Goal: Information Seeking & Learning: Learn about a topic

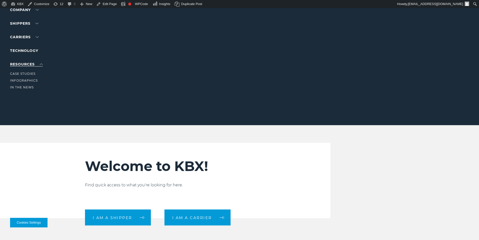
scroll to position [50, 0]
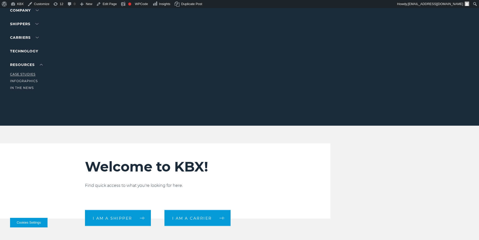
click at [24, 71] on ul "Case Studies Infographics In The News" at bounding box center [32, 79] width 44 height 23
click at [23, 74] on link "Case Studies" at bounding box center [22, 74] width 25 height 4
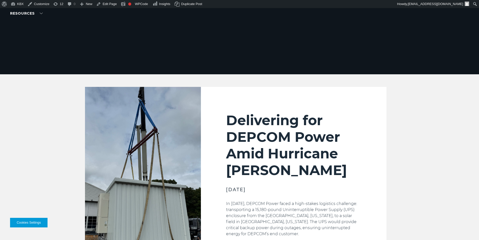
scroll to position [126, 0]
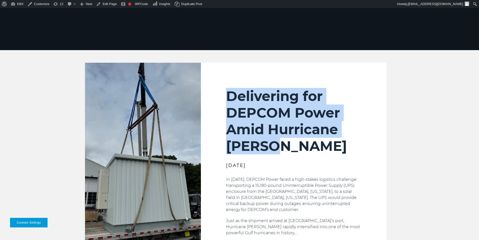
drag, startPoint x: 231, startPoint y: 95, endPoint x: 291, endPoint y: 150, distance: 81.6
click at [291, 150] on h2 "Delivering for DEPCOM Power Amid Hurricane [PERSON_NAME]" at bounding box center [293, 121] width 135 height 66
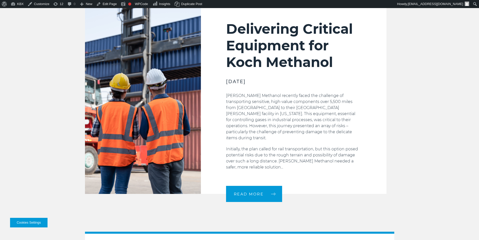
scroll to position [623, 0]
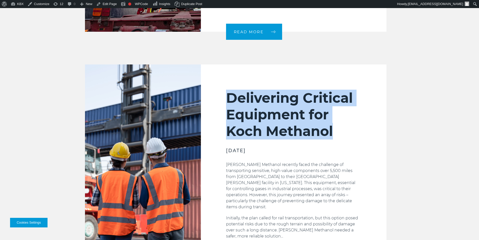
drag, startPoint x: 230, startPoint y: 86, endPoint x: 350, endPoint y: 119, distance: 124.7
click at [350, 119] on h2 "Delivering Critical Equipment for Koch Methanol" at bounding box center [293, 114] width 135 height 50
copy h2 "Delivering Critical Equipment for Koch Methanol"
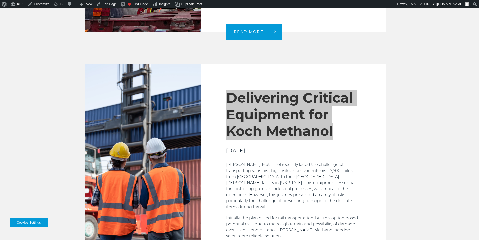
scroll to position [699, 0]
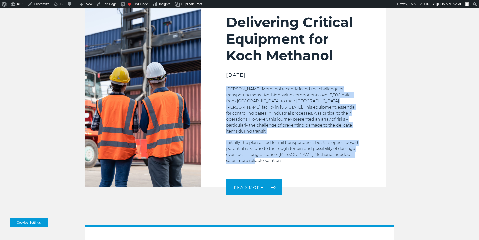
drag, startPoint x: 226, startPoint y: 77, endPoint x: 249, endPoint y: 140, distance: 66.5
click at [249, 140] on div "Koch Methanol recently faced the challenge of transporting sensitive, high-valu…" at bounding box center [293, 128] width 135 height 85
click at [261, 185] on span "READ MORE" at bounding box center [249, 187] width 30 height 4
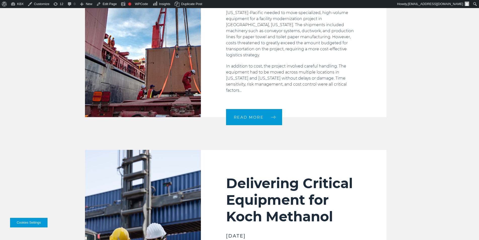
scroll to position [497, 0]
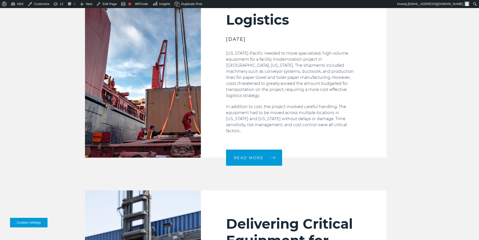
drag, startPoint x: 263, startPoint y: 147, endPoint x: 314, endPoint y: 86, distance: 79.3
click at [263, 156] on span "READ MORE" at bounding box center [249, 158] width 30 height 4
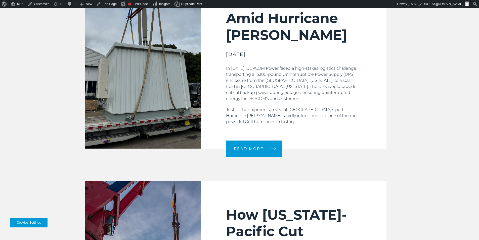
scroll to position [171, 0]
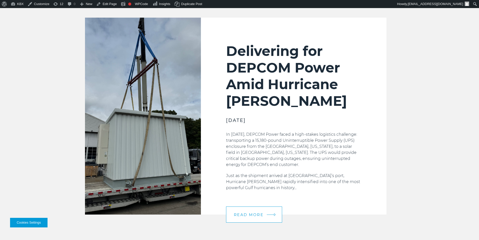
click at [243, 215] on span "READ MORE" at bounding box center [249, 214] width 30 height 4
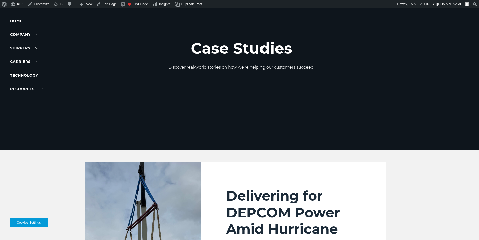
scroll to position [0, 0]
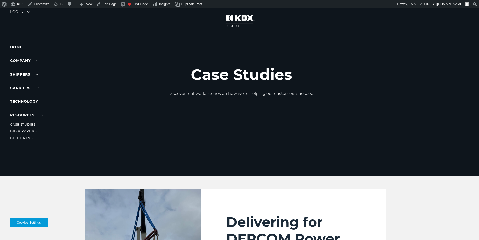
click at [14, 138] on link "In The News" at bounding box center [22, 138] width 24 height 4
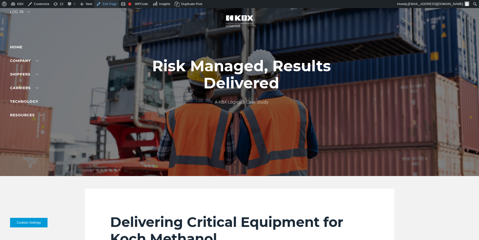
click at [104, 6] on link "Edit Page" at bounding box center [106, 4] width 24 height 8
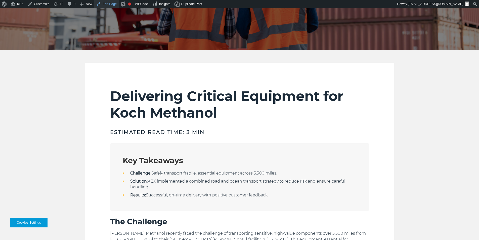
scroll to position [151, 0]
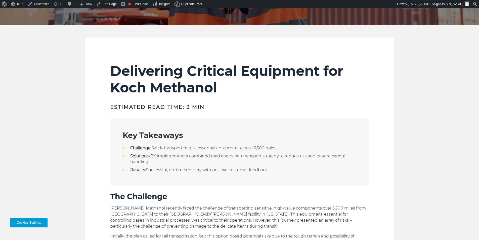
click at [170, 105] on h3 "Estimated Read Time: 3 min" at bounding box center [239, 106] width 259 height 7
copy div "Estimated Read Time: 3 min"
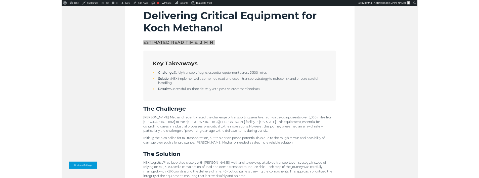
scroll to position [201, 0]
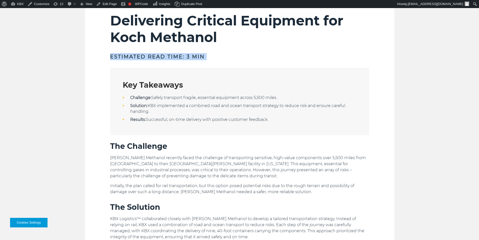
click at [121, 87] on div "Key Takeaways Challenge: Safely transport fragile, essential equipment across 5…" at bounding box center [239, 101] width 259 height 67
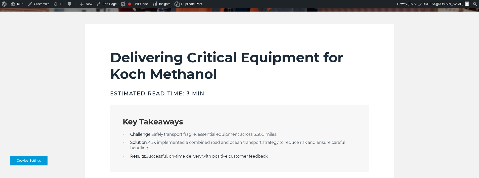
scroll to position [197, 0]
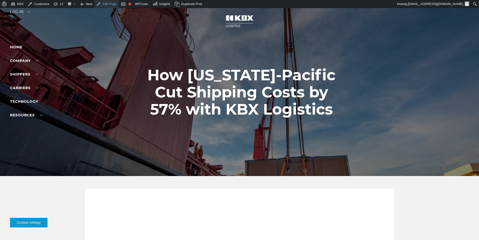
click at [105, 0] on link "Edit Page" at bounding box center [106, 4] width 24 height 8
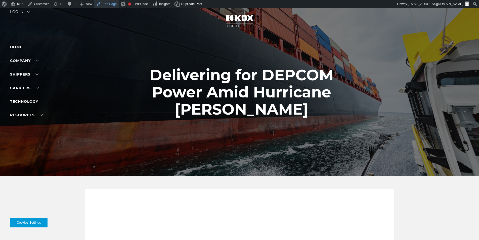
click at [108, 5] on link "Edit Page" at bounding box center [106, 4] width 24 height 8
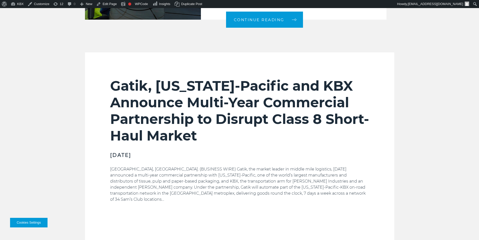
scroll to position [345, 0]
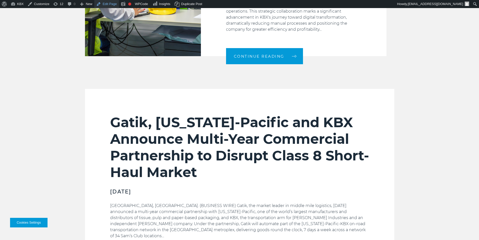
click at [105, 6] on link "Edit Page" at bounding box center [106, 4] width 24 height 8
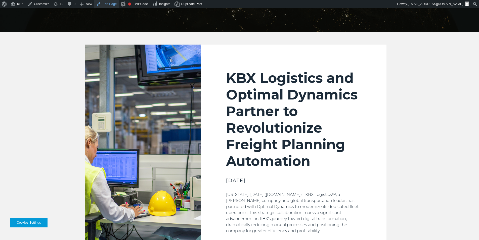
scroll to position [119, 0]
